Goal: Transaction & Acquisition: Download file/media

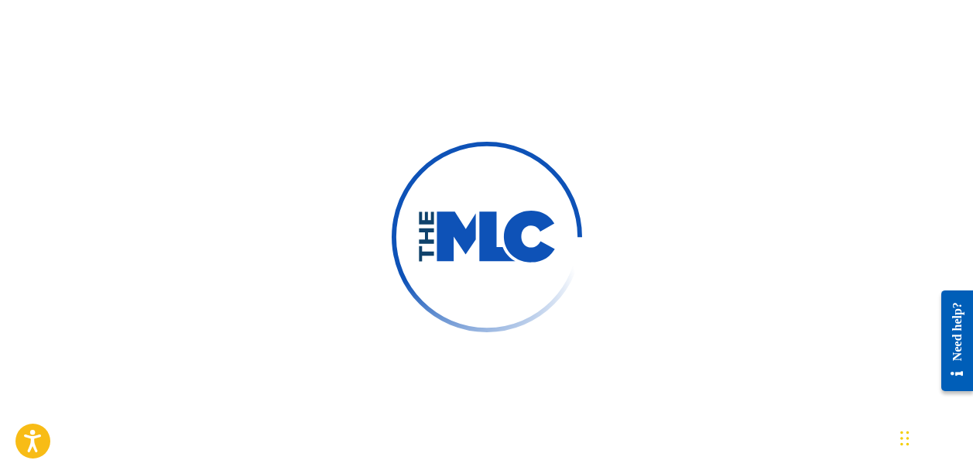
click at [550, 98] on div at bounding box center [486, 237] width 973 height 474
click at [667, 166] on div at bounding box center [486, 237] width 973 height 474
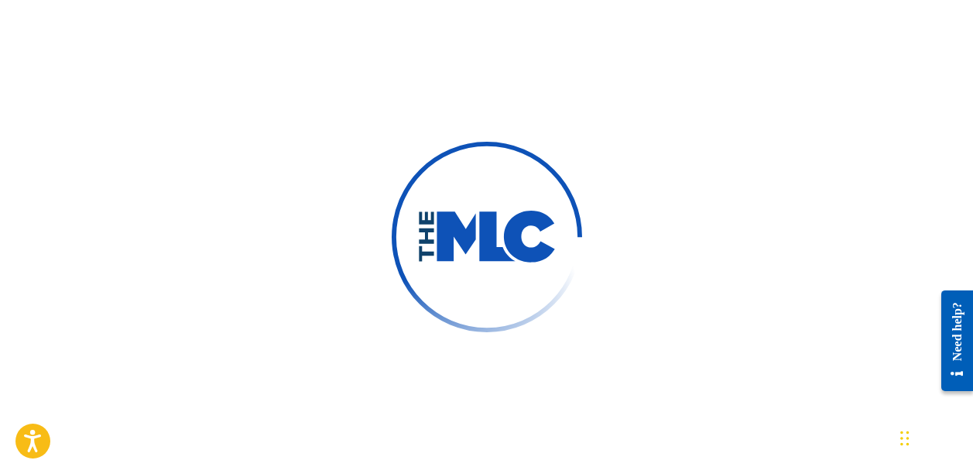
click at [667, 166] on div at bounding box center [486, 237] width 973 height 474
click at [667, 165] on div at bounding box center [486, 237] width 973 height 474
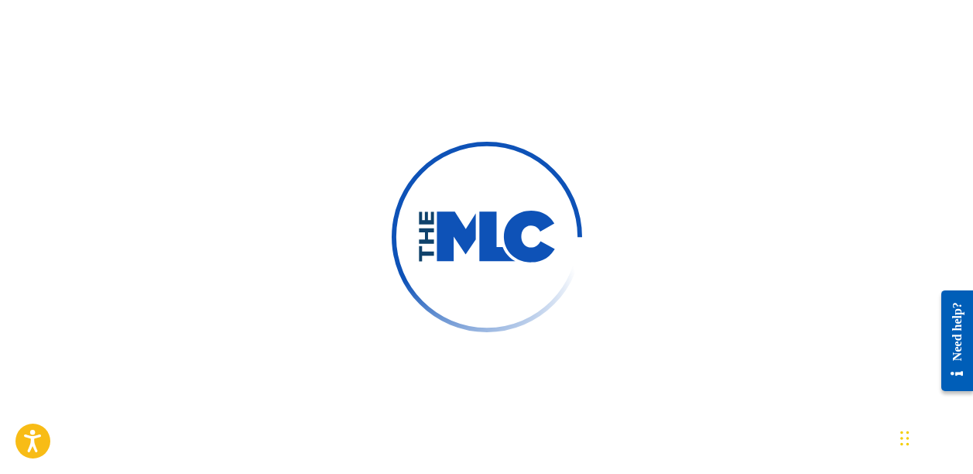
click at [667, 165] on div at bounding box center [486, 237] width 973 height 474
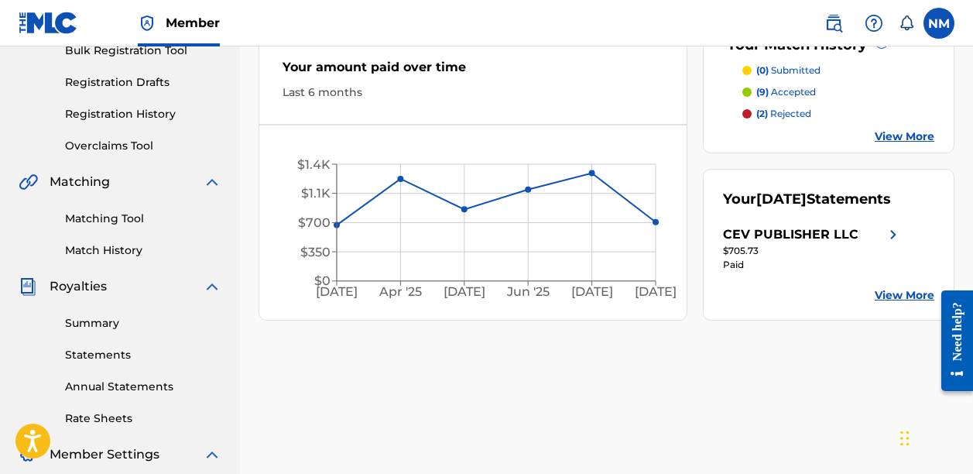
scroll to position [242, 0]
click at [111, 351] on link "Statements" at bounding box center [143, 354] width 156 height 16
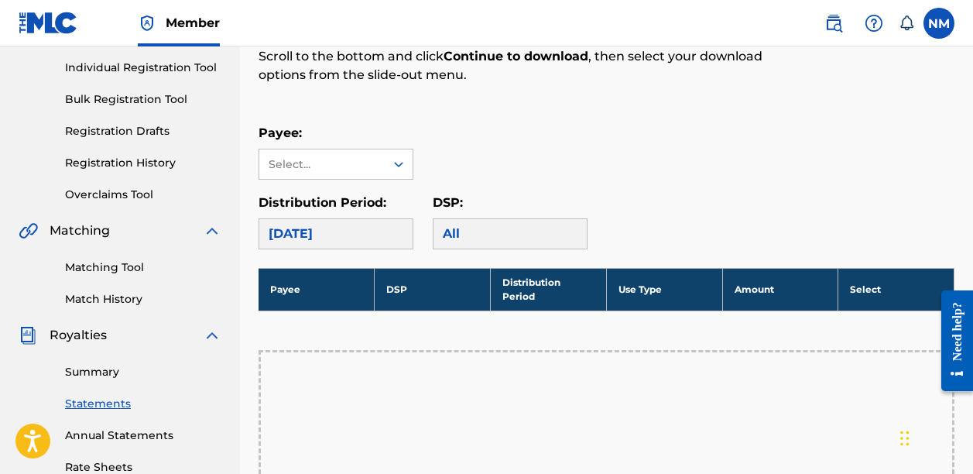
scroll to position [207, 0]
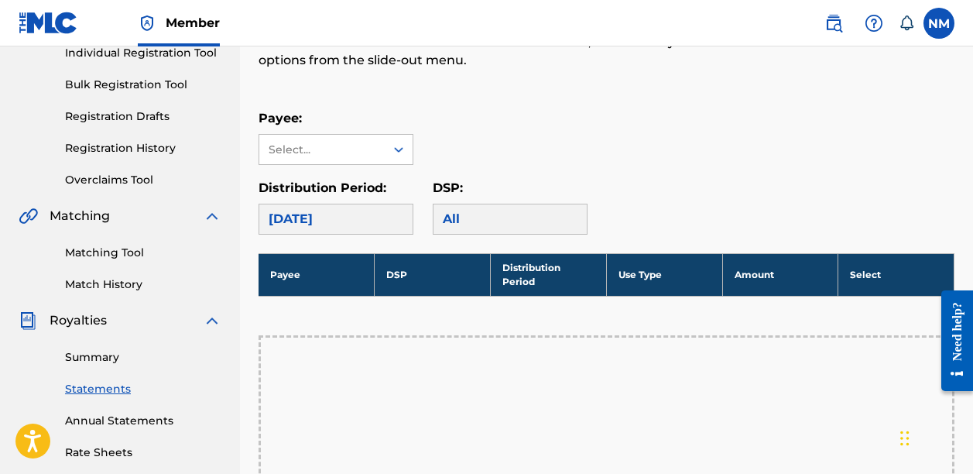
click at [362, 218] on div "[DATE]" at bounding box center [336, 219] width 155 height 31
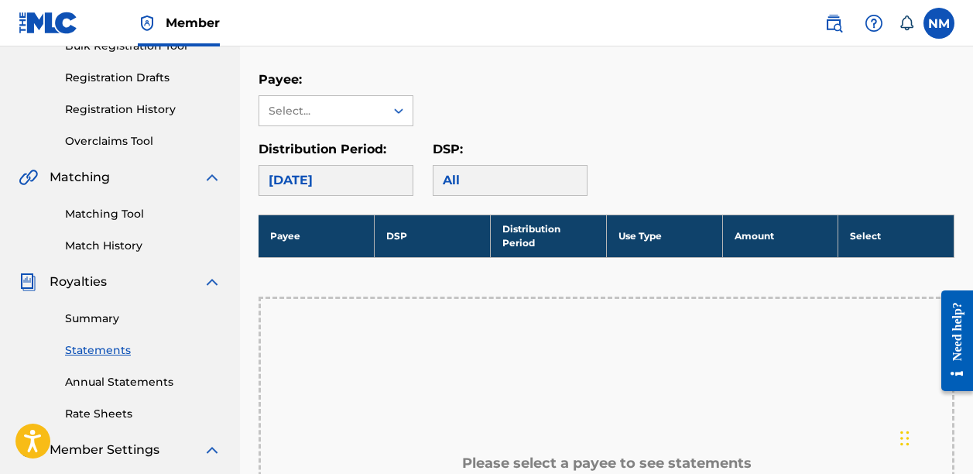
scroll to position [247, 0]
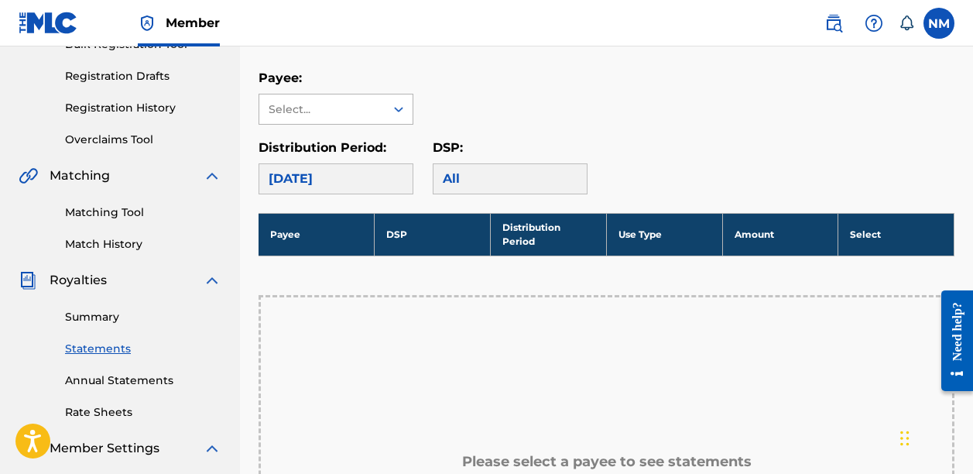
click at [393, 108] on icon at bounding box center [398, 108] width 15 height 15
click at [364, 144] on div "CEV PUBLISHER LLC" at bounding box center [335, 144] width 153 height 39
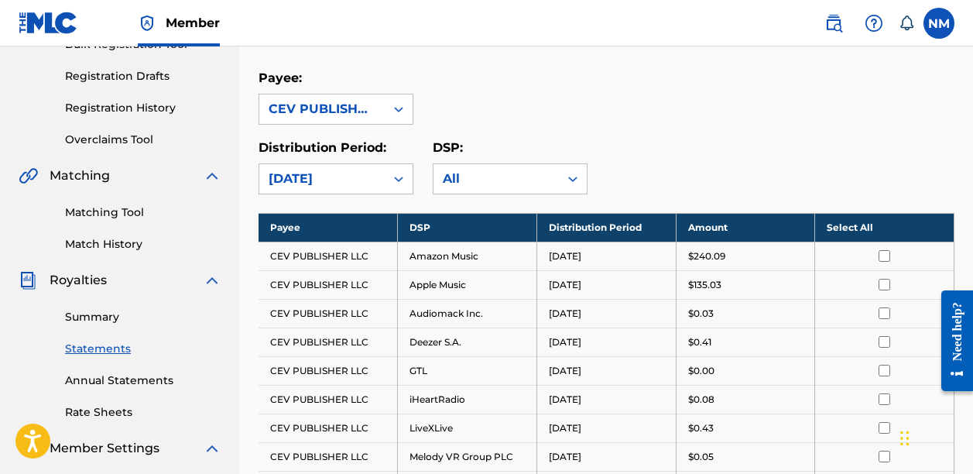
click at [876, 226] on th "Select All" at bounding box center [884, 227] width 139 height 29
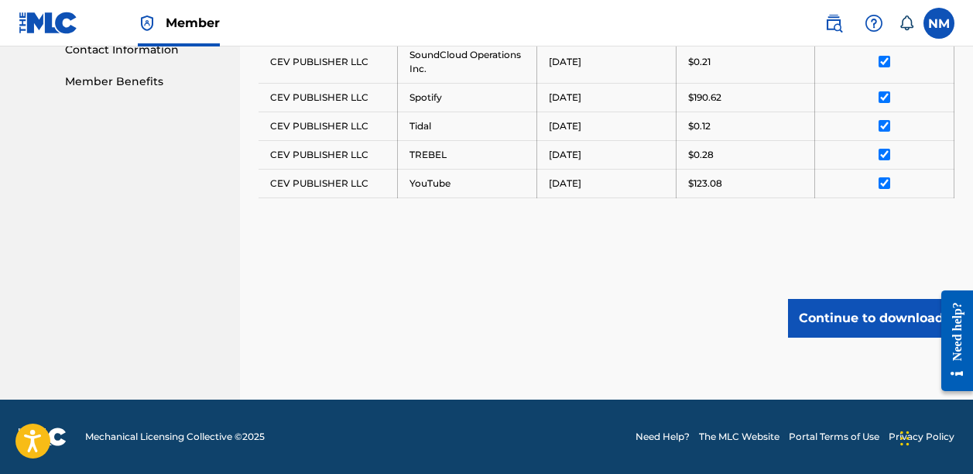
scroll to position [777, 0]
click at [876, 312] on button "Continue to download" at bounding box center [871, 318] width 166 height 39
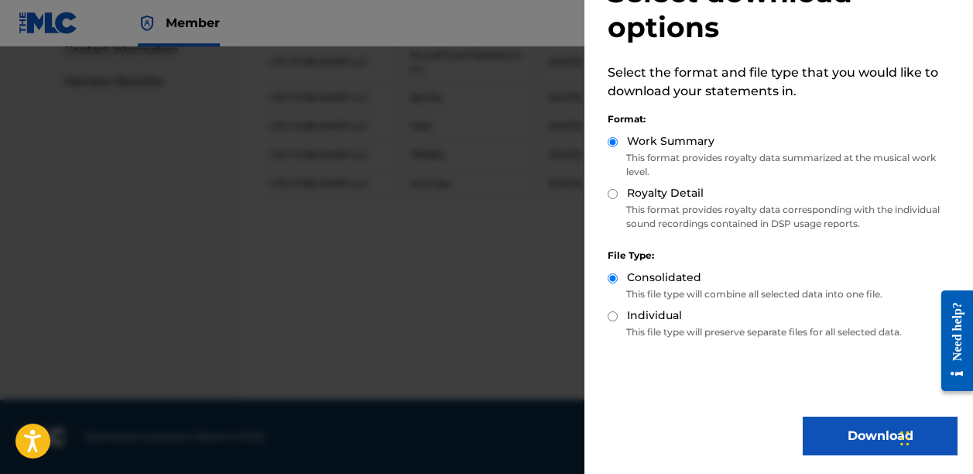
click at [859, 430] on button "Download" at bounding box center [880, 436] width 155 height 39
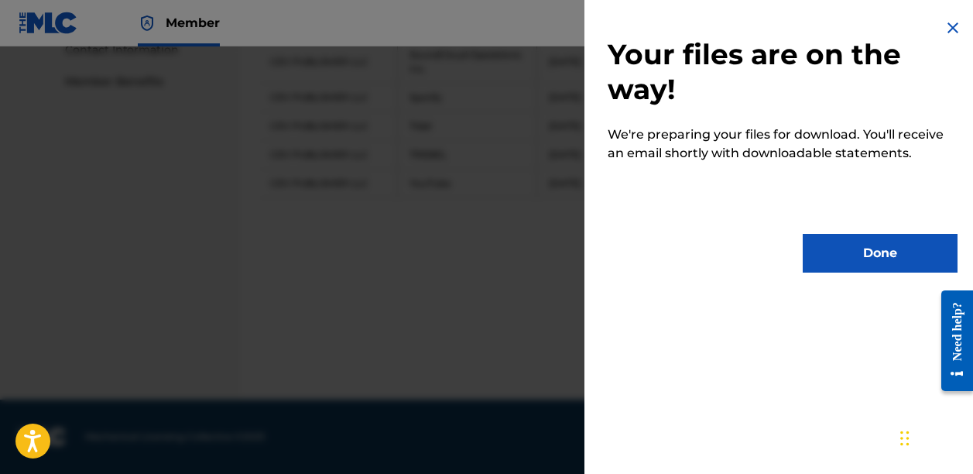
scroll to position [0, 0]
click at [852, 196] on div "Your files are on the way! We're preparing your files for download. You'll rece…" at bounding box center [783, 145] width 396 height 291
click at [857, 254] on button "Done" at bounding box center [880, 253] width 155 height 39
